Goal: Task Accomplishment & Management: Manage account settings

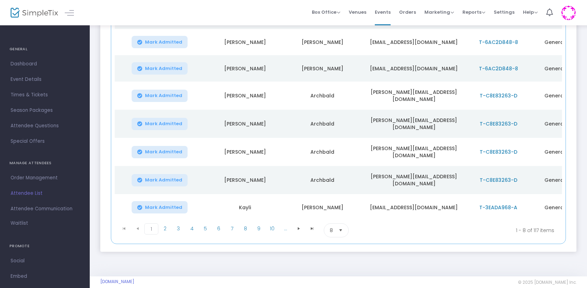
scroll to position [146, 0]
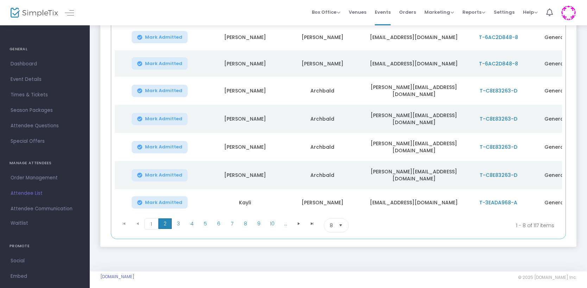
click at [163, 220] on span "2" at bounding box center [164, 224] width 13 height 11
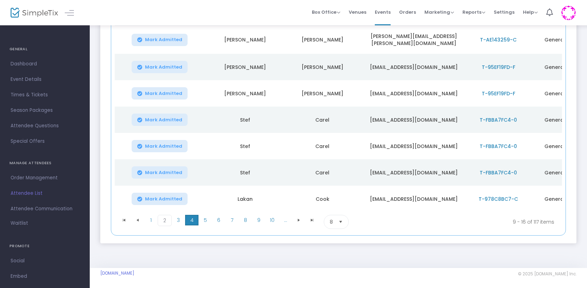
click at [192, 220] on span "4" at bounding box center [191, 220] width 13 height 11
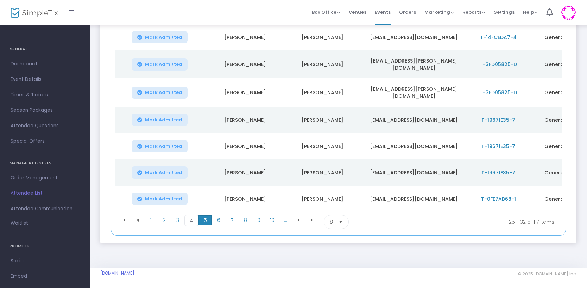
click at [201, 220] on span "5" at bounding box center [204, 220] width 13 height 11
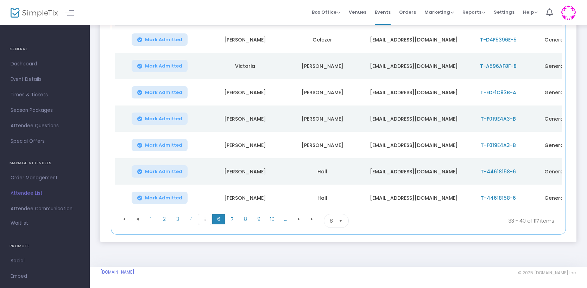
click at [216, 221] on span "6" at bounding box center [218, 219] width 13 height 11
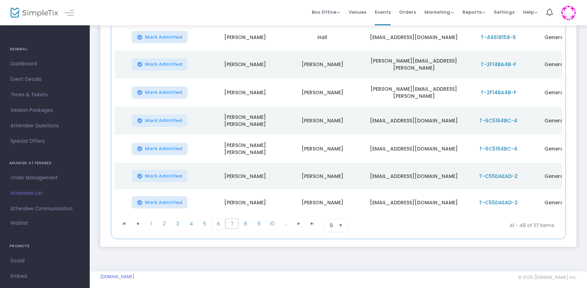
click at [233, 220] on span "7" at bounding box center [231, 224] width 13 height 11
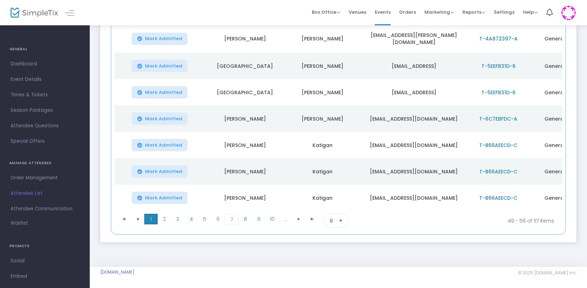
click at [151, 221] on span "1" at bounding box center [150, 219] width 13 height 11
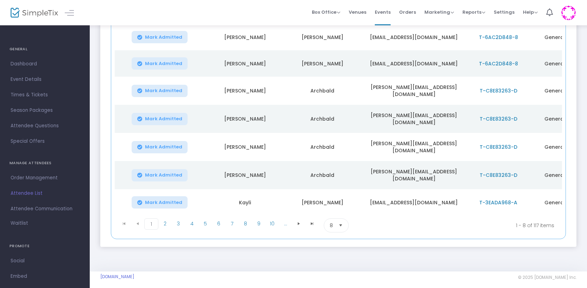
click at [331, 222] on span "8" at bounding box center [331, 225] width 3 height 7
click at [337, 250] on li "25" at bounding box center [336, 249] width 24 height 14
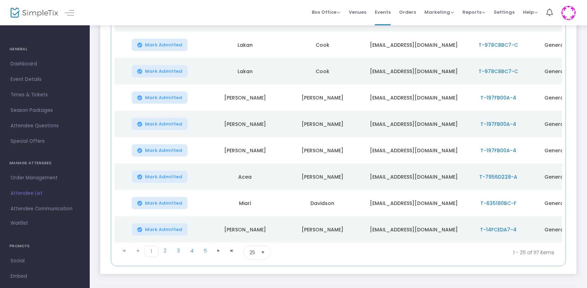
scroll to position [572, 0]
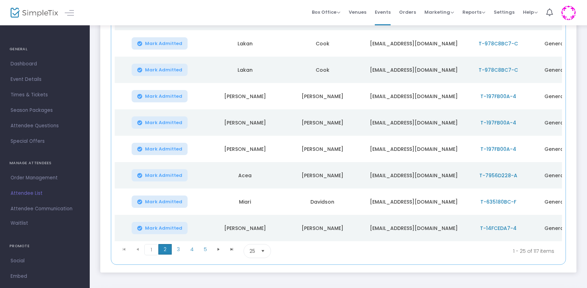
click at [163, 244] on span "2" at bounding box center [164, 249] width 13 height 11
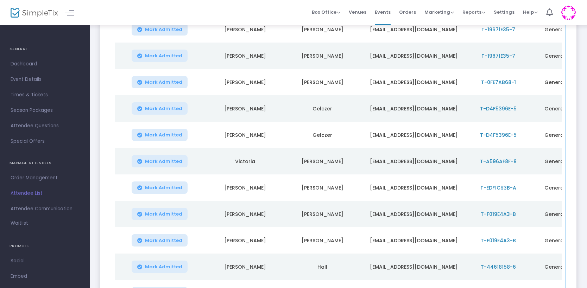
scroll to position [235, 0]
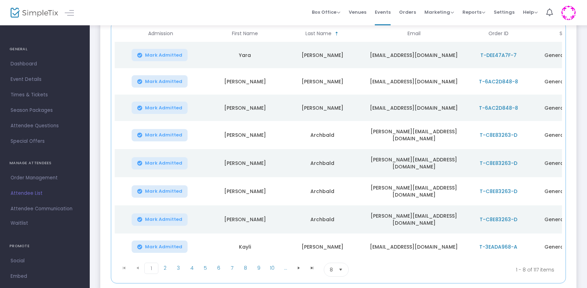
scroll to position [146, 0]
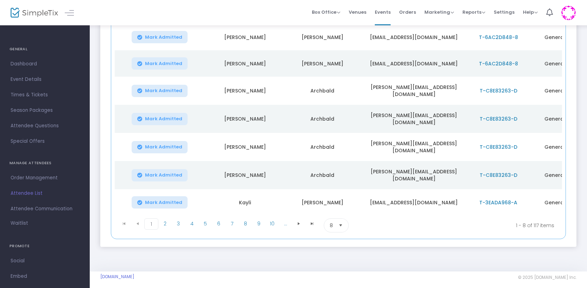
click at [341, 223] on span "Select" at bounding box center [341, 226] width 12 height 12
click at [341, 220] on span "Select" at bounding box center [341, 226] width 12 height 12
click at [338, 222] on span "Select" at bounding box center [341, 226] width 12 height 12
click at [341, 246] on li "25" at bounding box center [336, 249] width 24 height 14
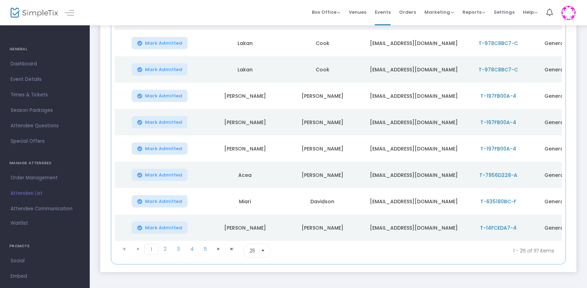
scroll to position [576, 0]
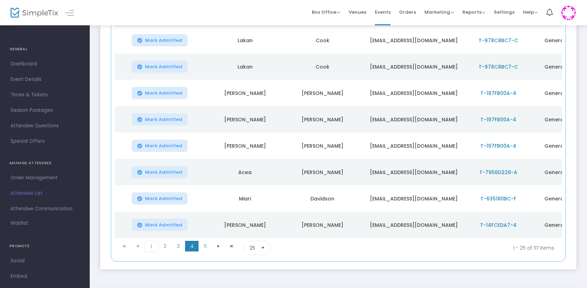
click at [189, 241] on span "4" at bounding box center [191, 246] width 13 height 11
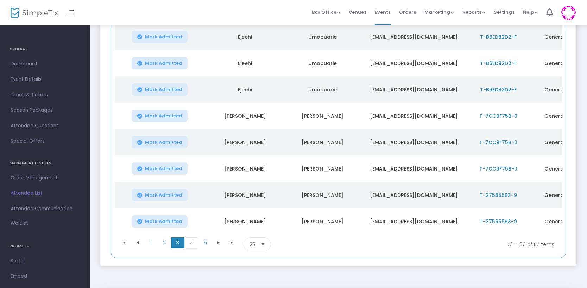
click at [176, 238] on span "3" at bounding box center [177, 243] width 13 height 11
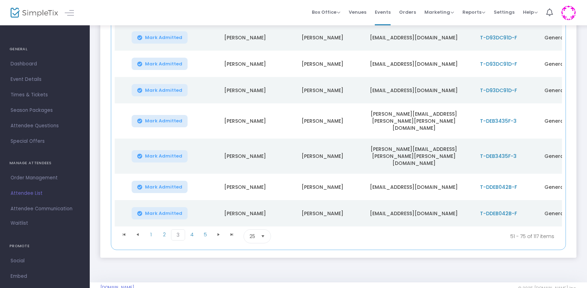
scroll to position [595, 0]
click at [169, 229] on span "2" at bounding box center [164, 234] width 13 height 11
